Goal: Transaction & Acquisition: Download file/media

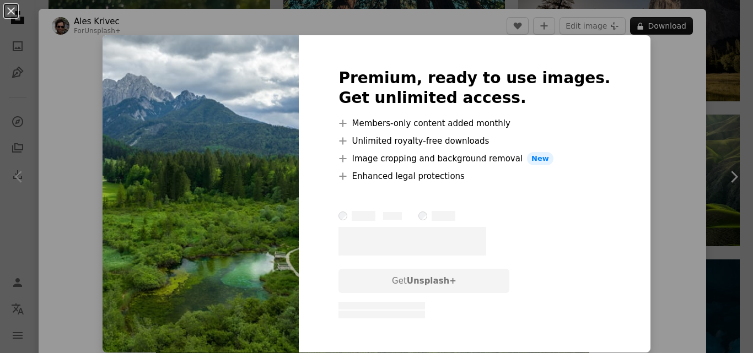
scroll to position [55, 0]
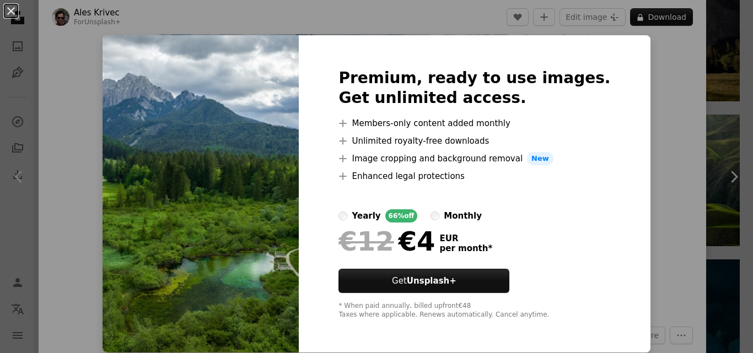
click at [674, 148] on div "An X shape Premium, ready to use images. Get unlimited access. A plus sign Memb…" at bounding box center [376, 176] width 753 height 353
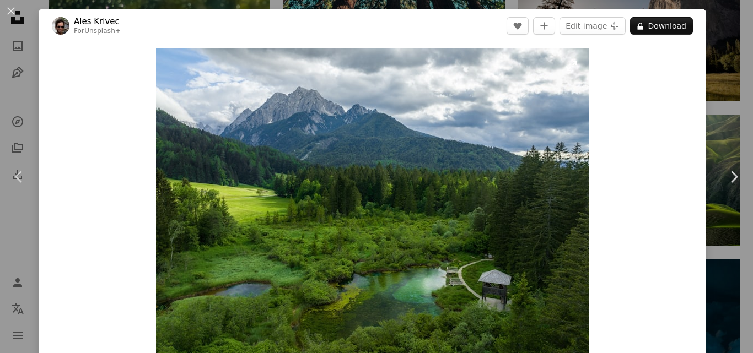
click at [484, 190] on img "Zoom in on this image" at bounding box center [372, 209] width 433 height 320
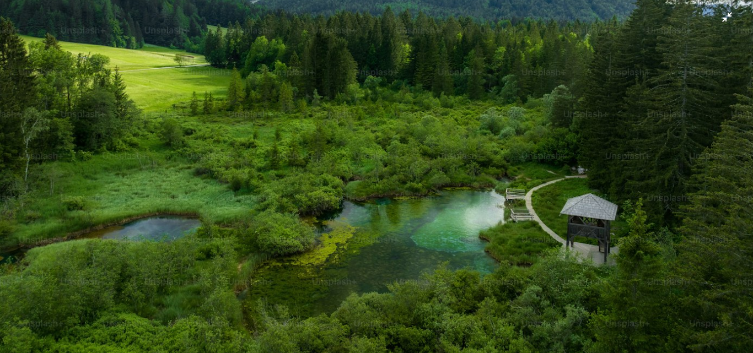
scroll to position [136, 0]
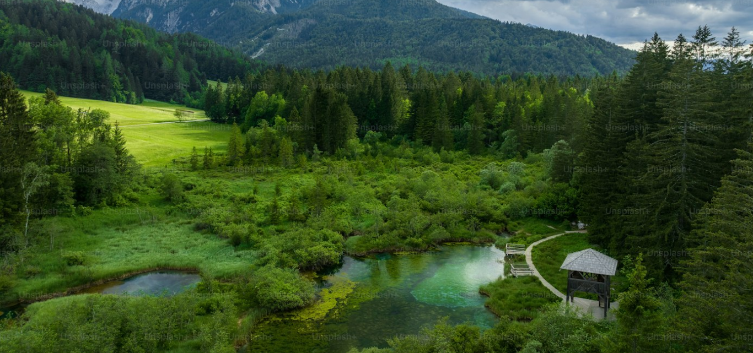
drag, startPoint x: 513, startPoint y: 155, endPoint x: 514, endPoint y: 116, distance: 38.6
click at [514, 116] on img "Zoom out on this image" at bounding box center [376, 142] width 754 height 557
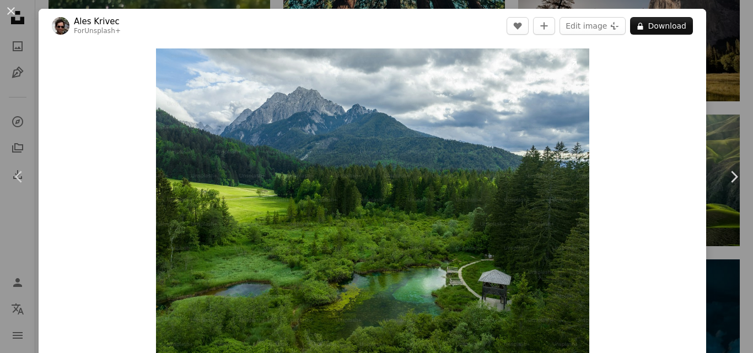
scroll to position [15, 0]
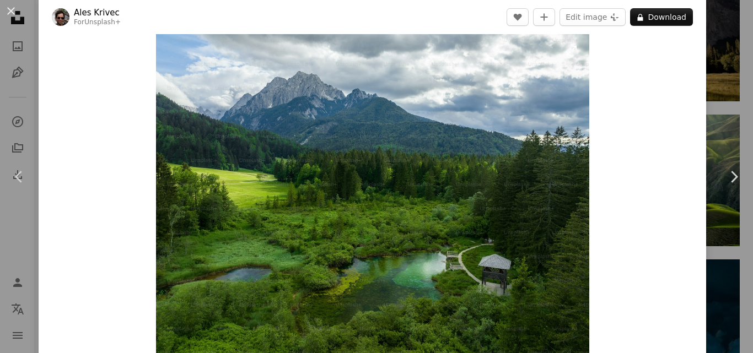
click at [514, 116] on img "Zoom in on this image" at bounding box center [372, 193] width 433 height 320
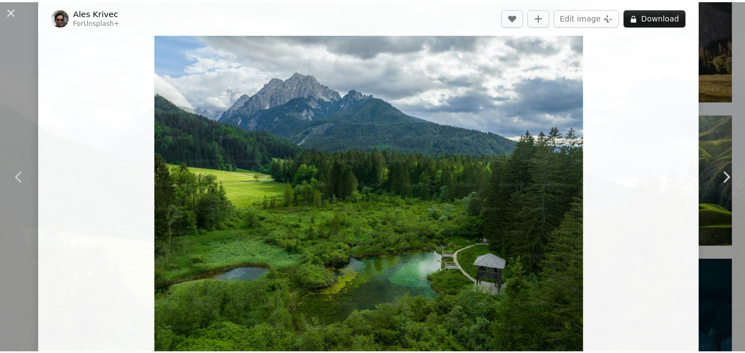
scroll to position [96, 0]
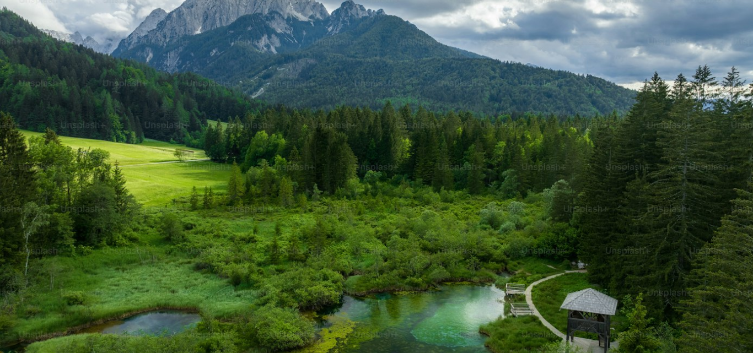
click at [514, 116] on img "Zoom out on this image" at bounding box center [376, 182] width 754 height 557
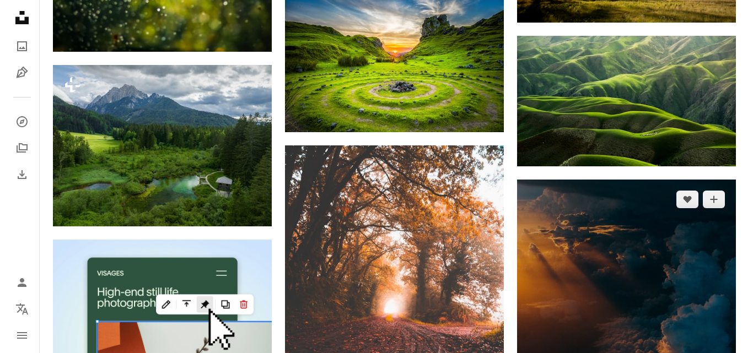
scroll to position [2039, 0]
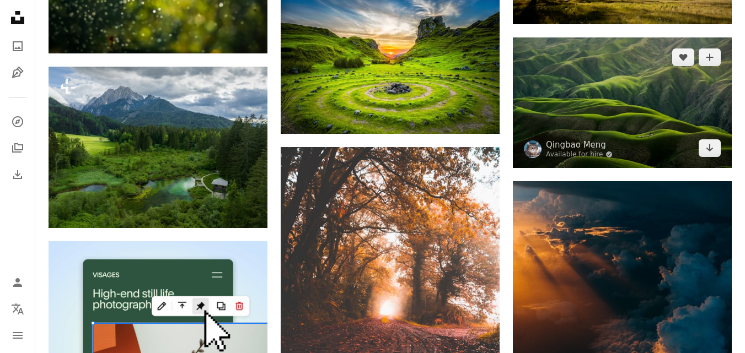
click at [612, 121] on img at bounding box center [622, 102] width 219 height 131
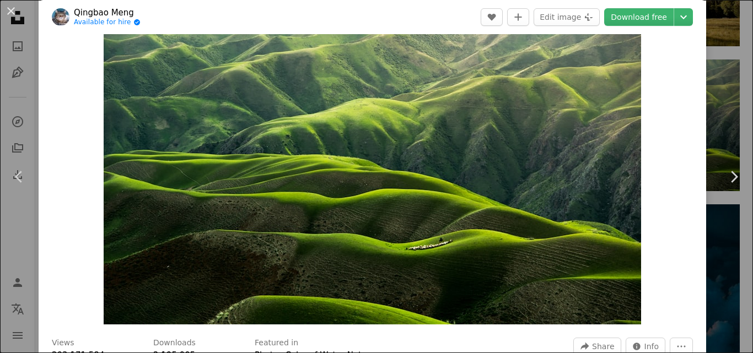
scroll to position [55, 0]
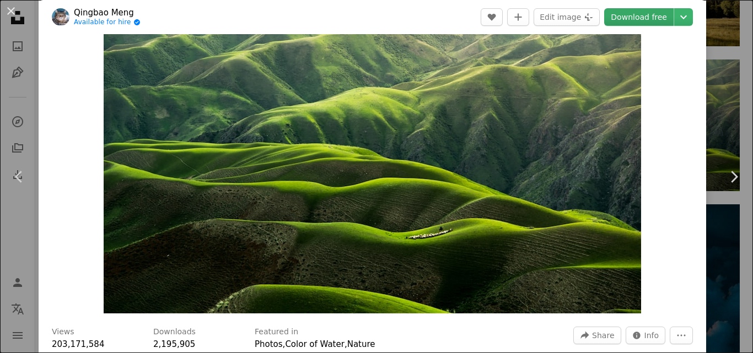
click at [632, 16] on link "Download free" at bounding box center [638, 17] width 69 height 18
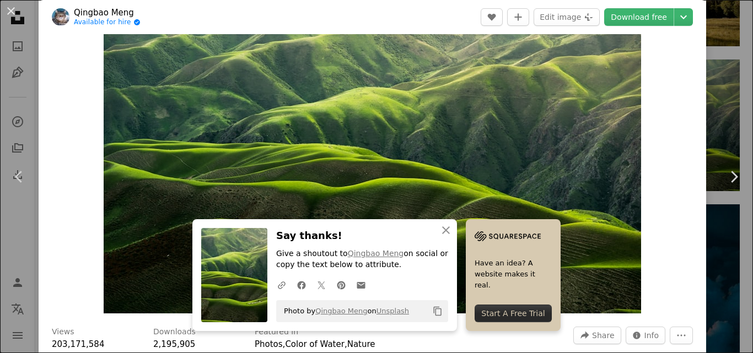
scroll to position [276, 0]
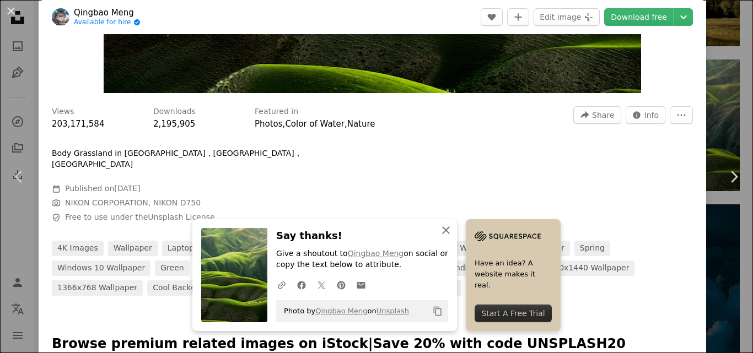
click at [446, 229] on icon "An X shape" at bounding box center [445, 230] width 13 height 13
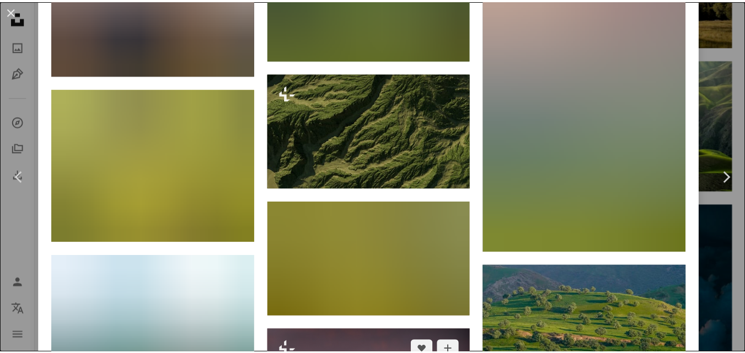
scroll to position [2866, 0]
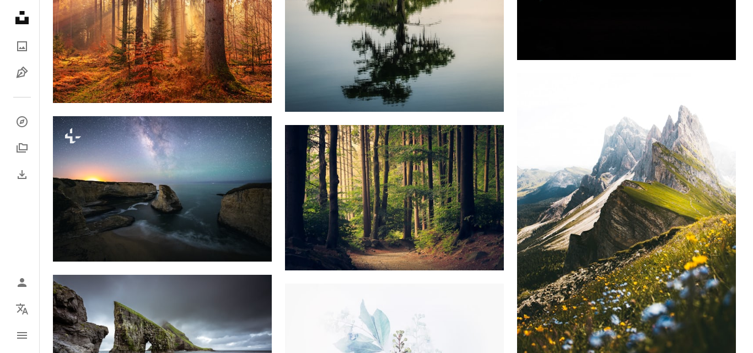
scroll to position [3417, 0]
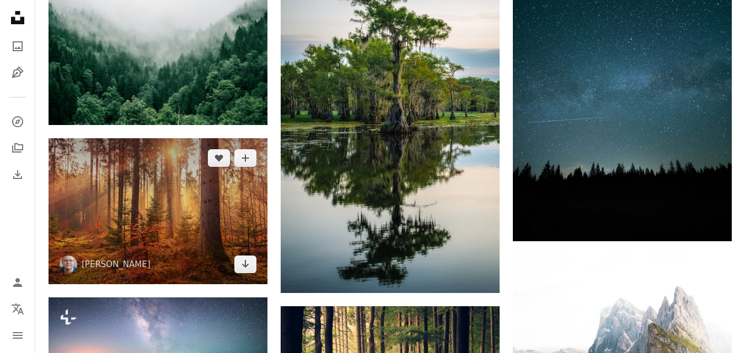
click at [142, 210] on img at bounding box center [158, 211] width 219 height 146
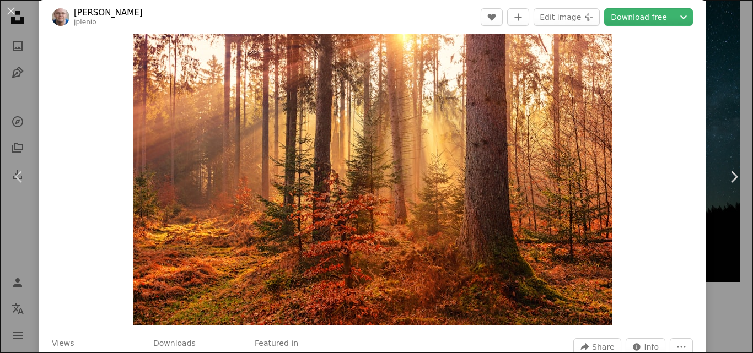
scroll to position [55, 0]
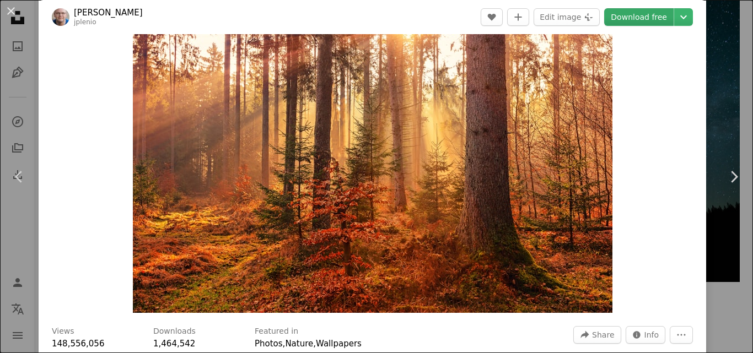
click at [644, 18] on link "Download free" at bounding box center [638, 17] width 69 height 18
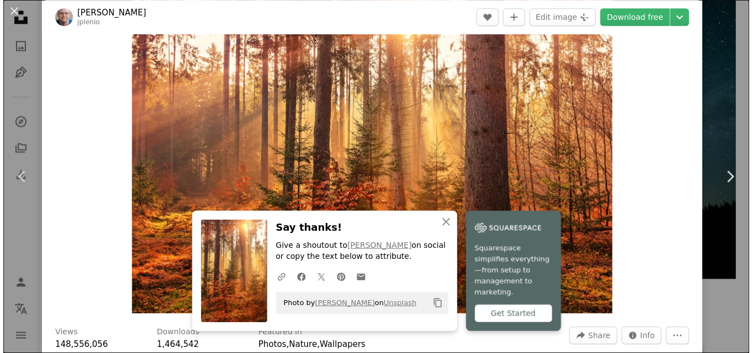
scroll to position [3417, 0]
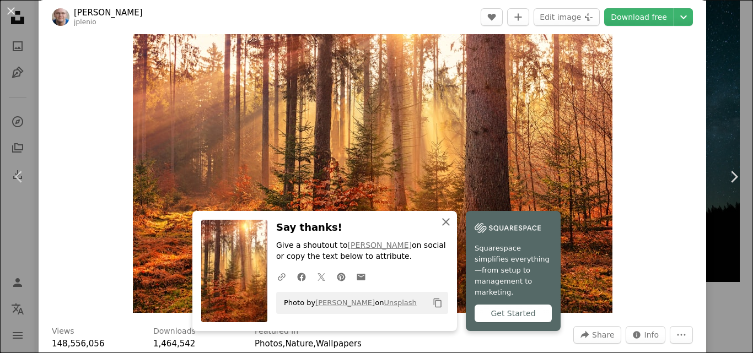
click at [442, 226] on icon "button" at bounding box center [446, 222] width 8 height 8
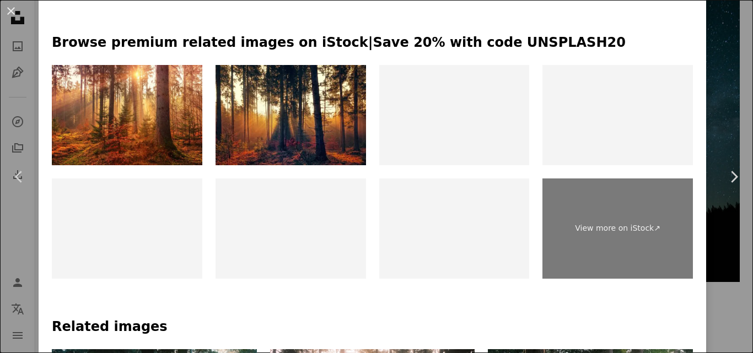
scroll to position [661, 0]
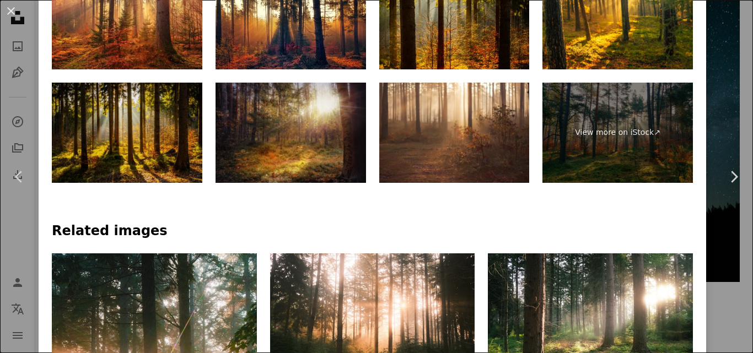
click at [161, 113] on img at bounding box center [127, 133] width 150 height 100
click at [166, 112] on img at bounding box center [127, 133] width 150 height 100
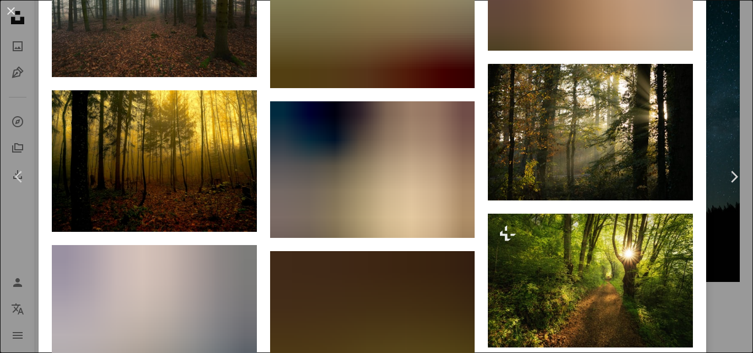
scroll to position [1598, 0]
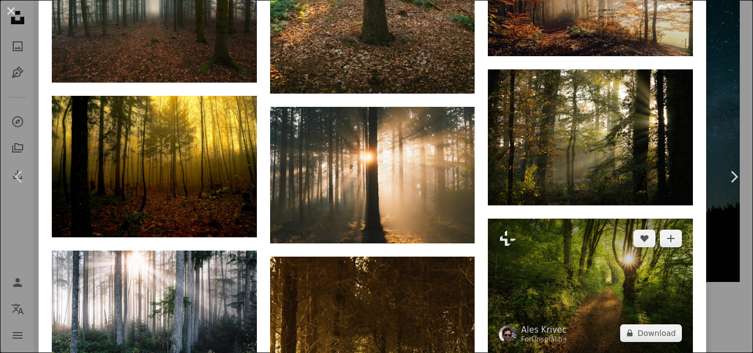
click at [569, 260] on img at bounding box center [590, 286] width 205 height 134
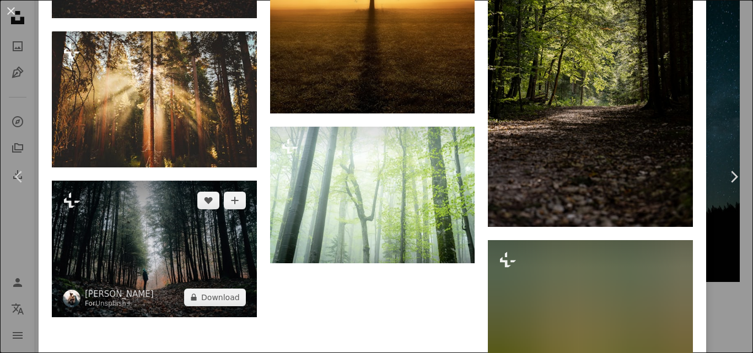
scroll to position [3191, 0]
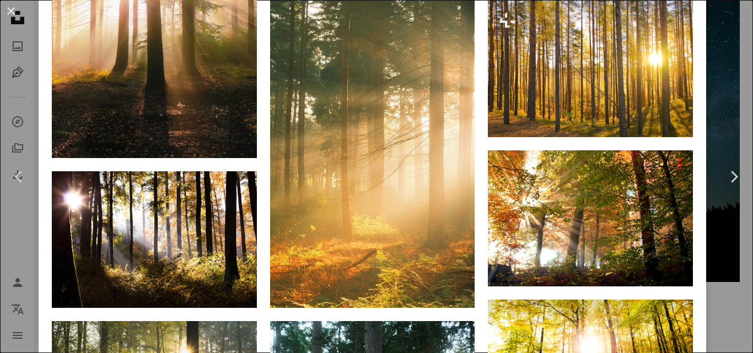
scroll to position [1102, 0]
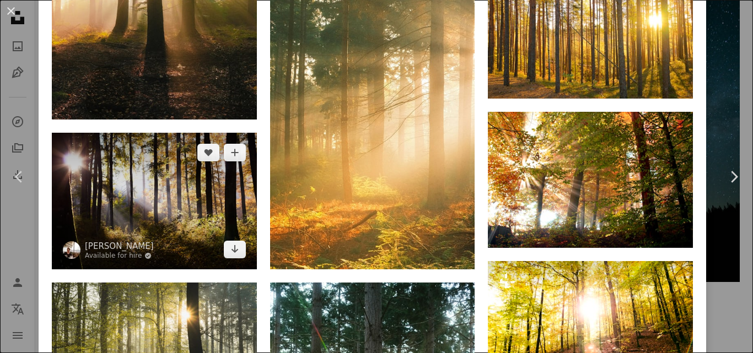
click at [187, 171] on img at bounding box center [154, 201] width 205 height 137
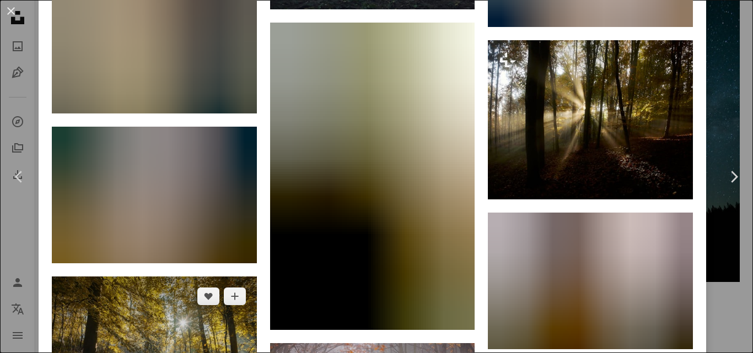
scroll to position [2019, 0]
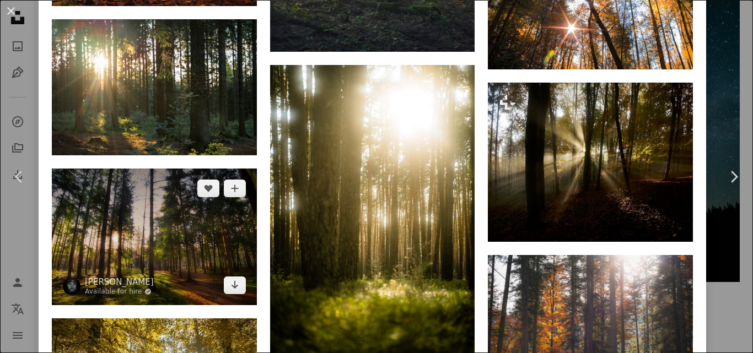
click at [159, 188] on img at bounding box center [154, 237] width 205 height 137
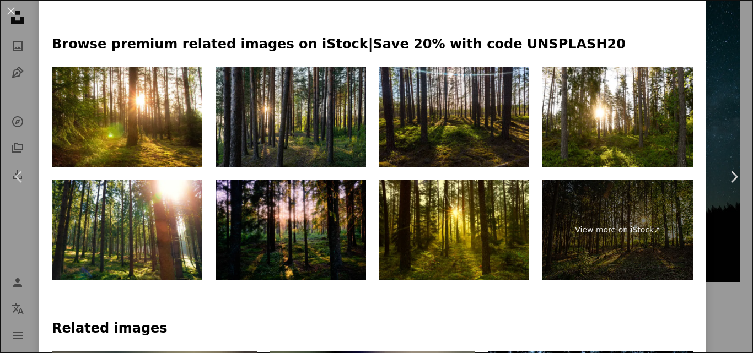
scroll to position [551, 0]
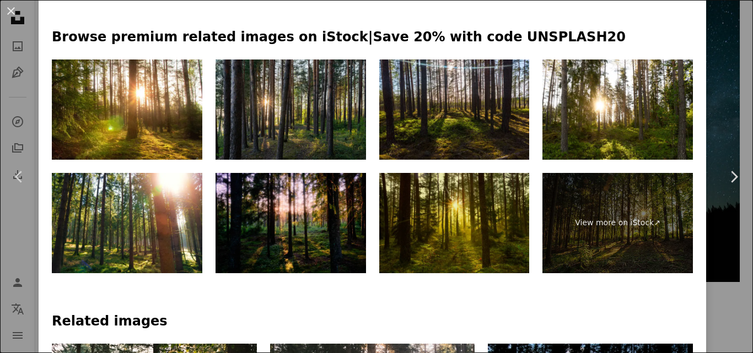
click at [426, 201] on img at bounding box center [454, 223] width 150 height 100
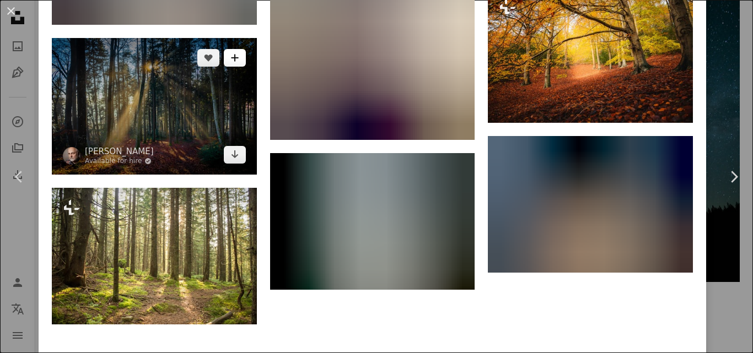
scroll to position [4073, 0]
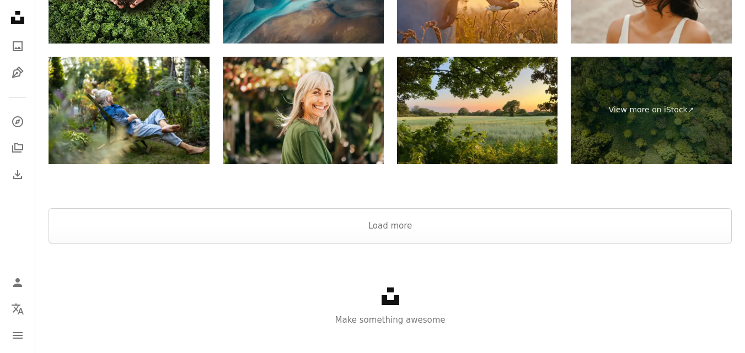
scroll to position [5573, 0]
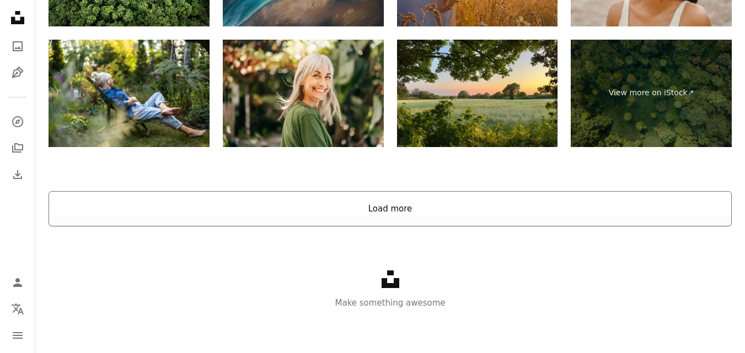
click at [390, 203] on button "Load more" at bounding box center [390, 208] width 683 height 35
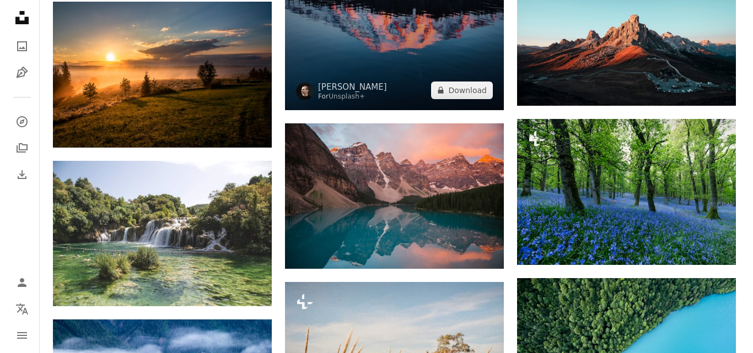
scroll to position [5793, 0]
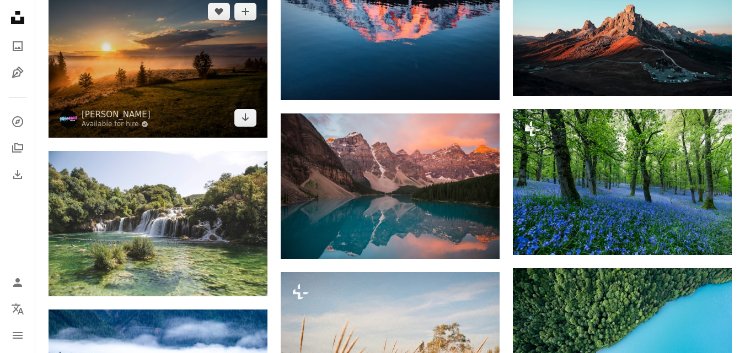
click at [188, 106] on img at bounding box center [158, 65] width 219 height 146
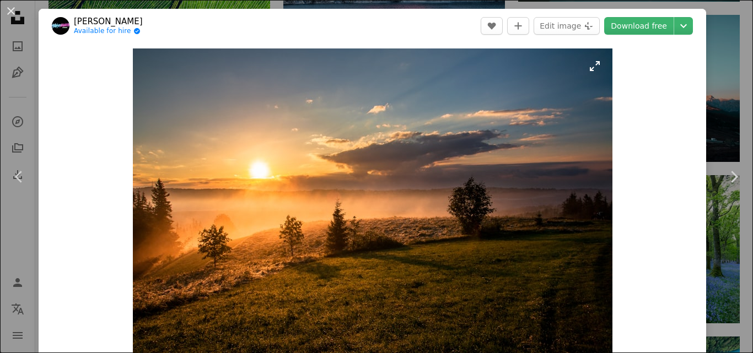
scroll to position [55, 0]
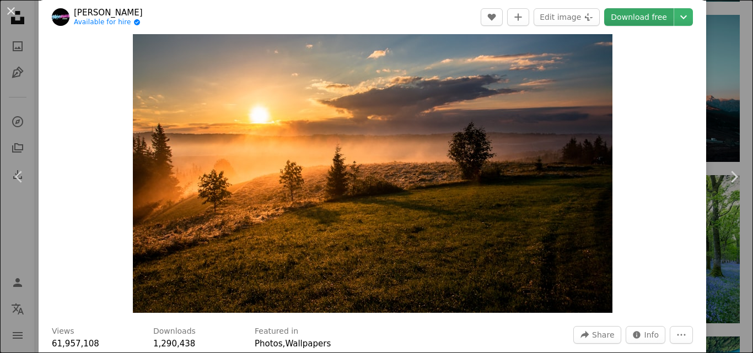
click at [623, 16] on link "Download free" at bounding box center [638, 17] width 69 height 18
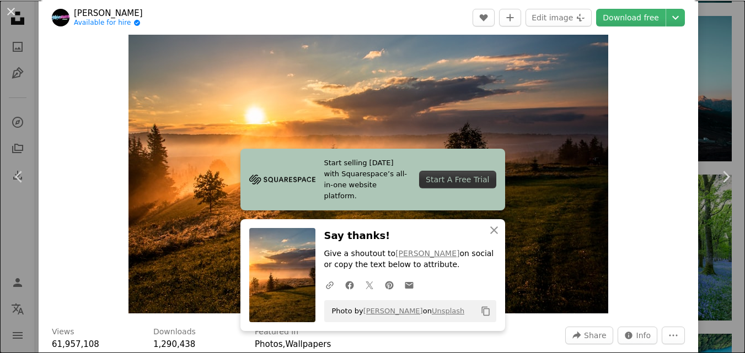
scroll to position [5793, 0]
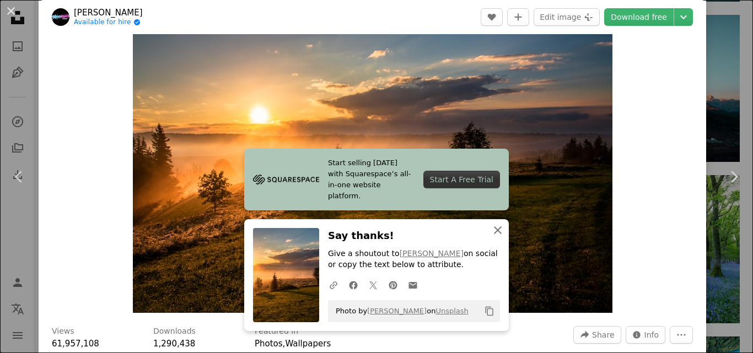
drag, startPoint x: 491, startPoint y: 230, endPoint x: 412, endPoint y: 185, distance: 90.6
click at [491, 230] on icon "An X shape" at bounding box center [497, 230] width 13 height 13
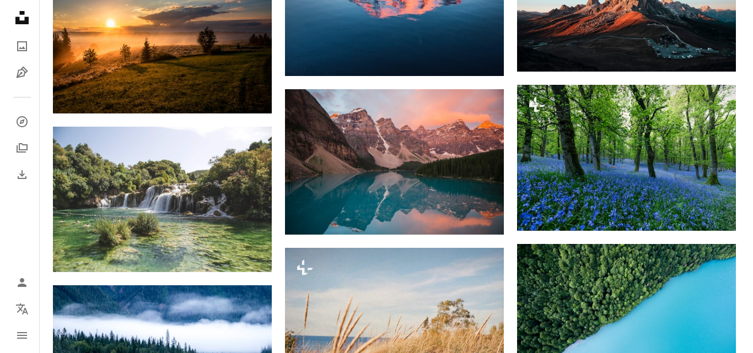
scroll to position [5793, 0]
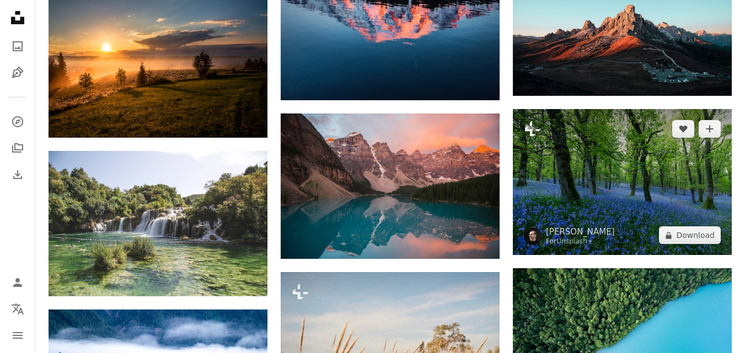
click at [590, 195] on img at bounding box center [622, 182] width 219 height 146
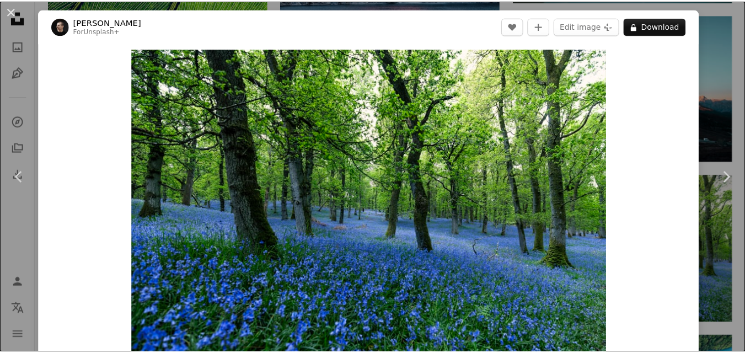
scroll to position [5728, 0]
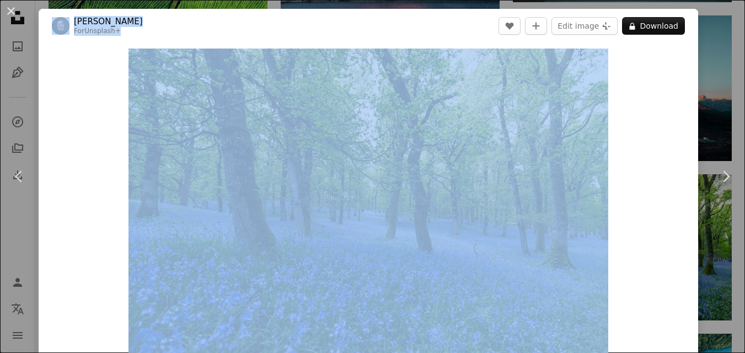
drag, startPoint x: 469, startPoint y: 21, endPoint x: 514, endPoint y: -81, distance: 111.8
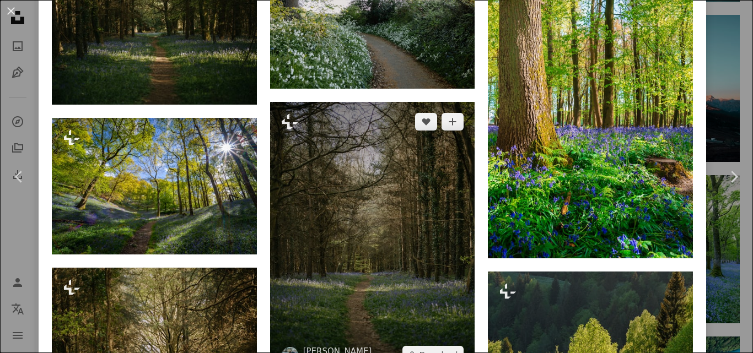
scroll to position [1157, 0]
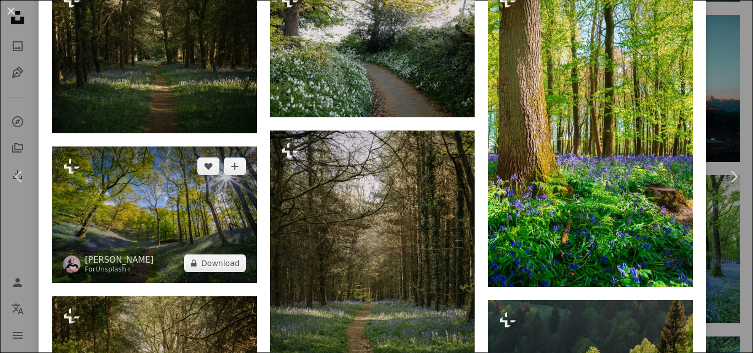
click at [204, 189] on img at bounding box center [154, 215] width 205 height 137
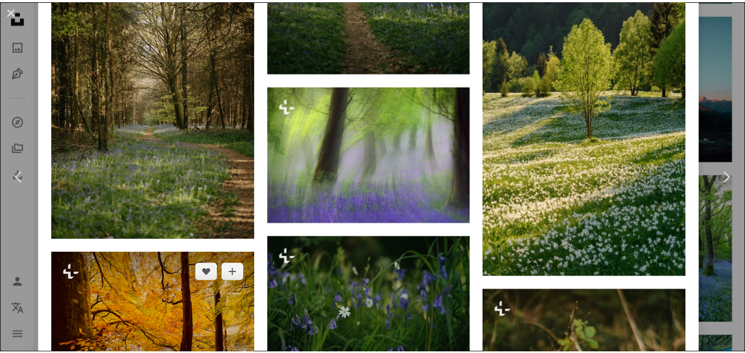
scroll to position [1654, 0]
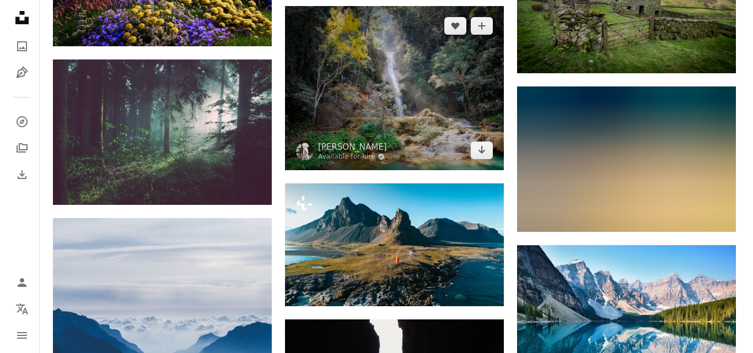
scroll to position [15053, 0]
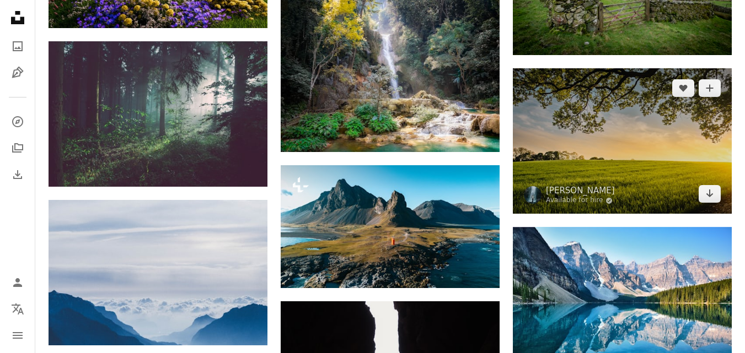
click at [594, 138] on img at bounding box center [622, 141] width 219 height 146
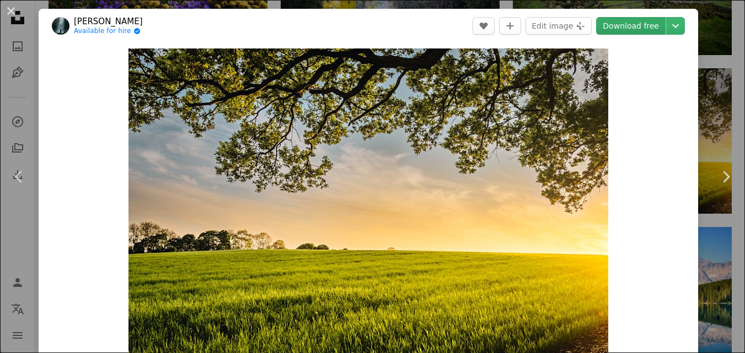
click at [644, 25] on link "Download free" at bounding box center [630, 26] width 69 height 18
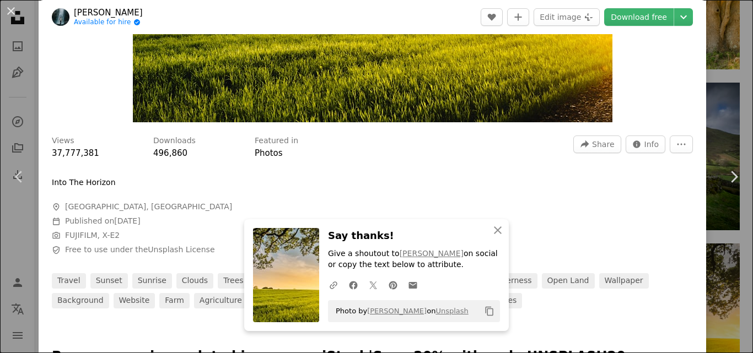
scroll to position [331, 0]
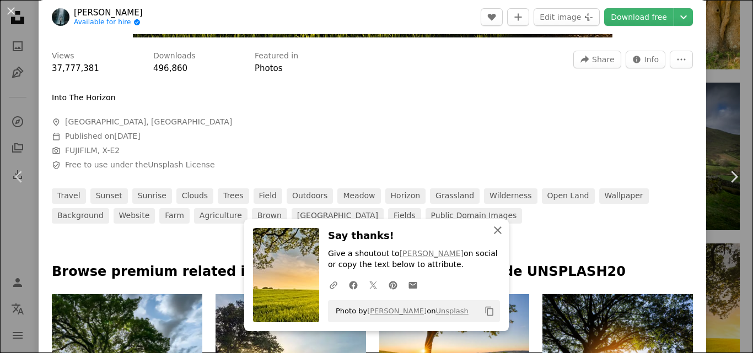
click at [498, 232] on icon "An X shape" at bounding box center [497, 230] width 13 height 13
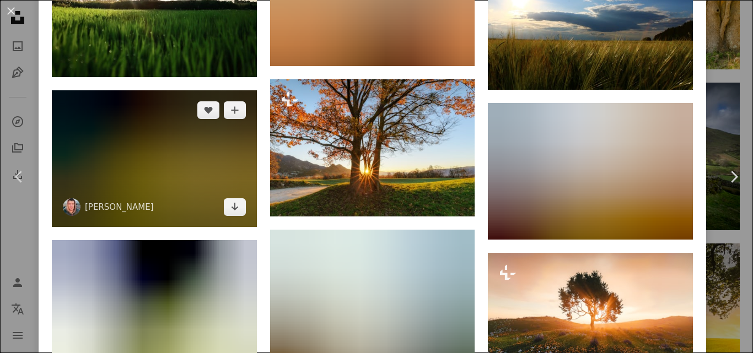
scroll to position [1819, 0]
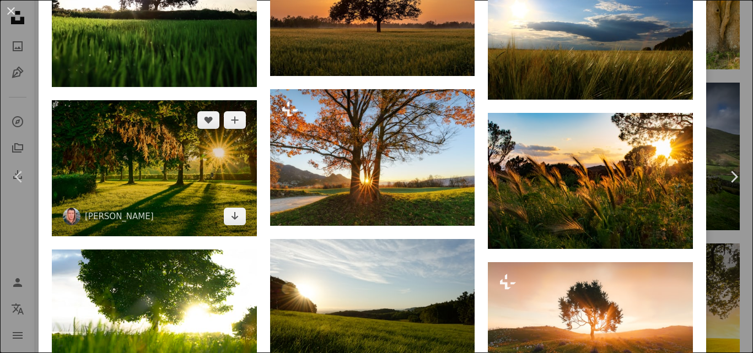
click at [133, 152] on img at bounding box center [154, 168] width 205 height 137
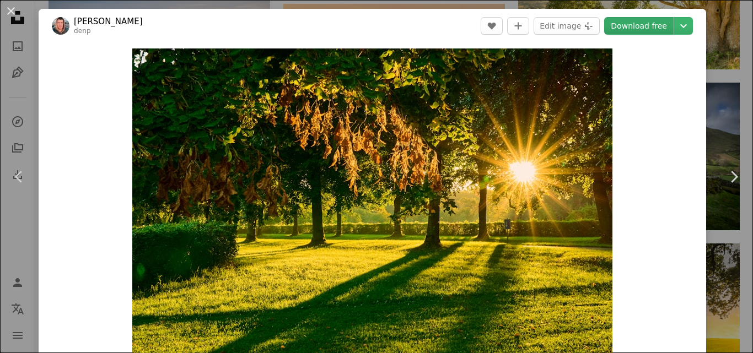
click at [628, 28] on link "Download free" at bounding box center [638, 26] width 69 height 18
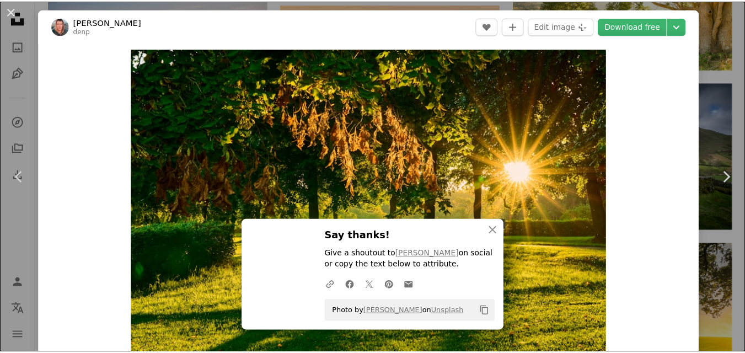
scroll to position [14882, 0]
